Goal: Task Accomplishment & Management: Manage account settings

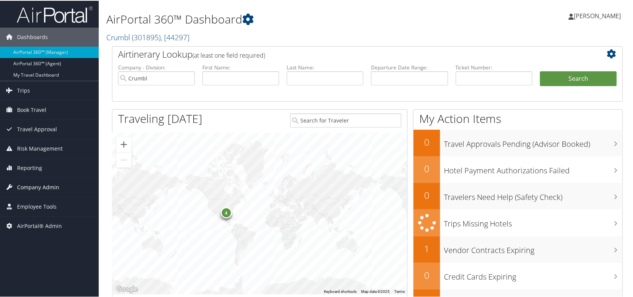
click at [51, 188] on span "Company Admin" at bounding box center [38, 186] width 42 height 19
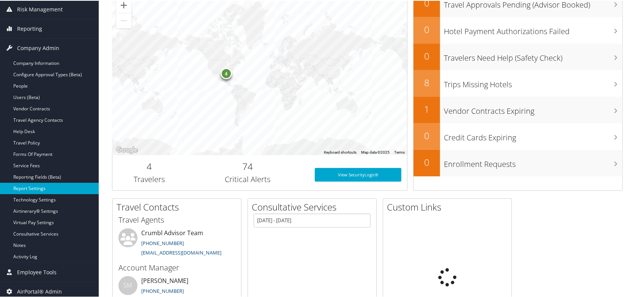
scroll to position [172, 0]
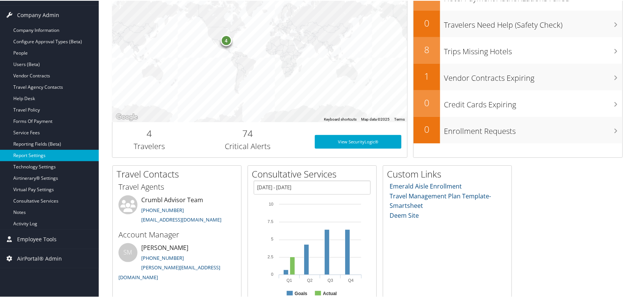
click at [36, 149] on link "Report Settings" at bounding box center [49, 154] width 99 height 11
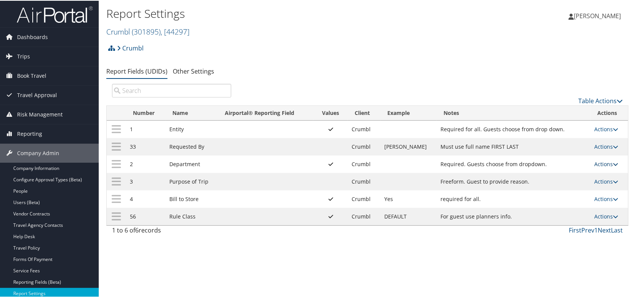
click at [600, 163] on link "Actions" at bounding box center [606, 163] width 24 height 7
click at [552, 198] on link "Edit" at bounding box center [573, 200] width 82 height 13
select select "both"
select select "profiled"
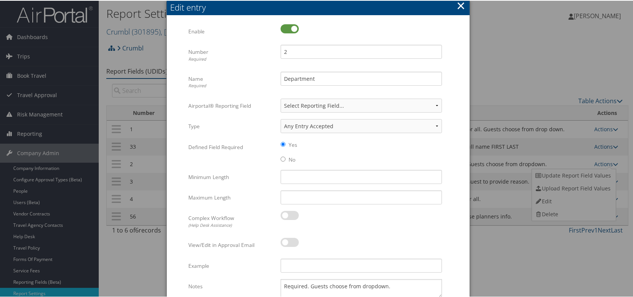
click at [464, 8] on div "Edit entry" at bounding box center [319, 7] width 299 height 12
click at [458, 4] on button "×" at bounding box center [460, 4] width 9 height 15
